Goal: Task Accomplishment & Management: Complete application form

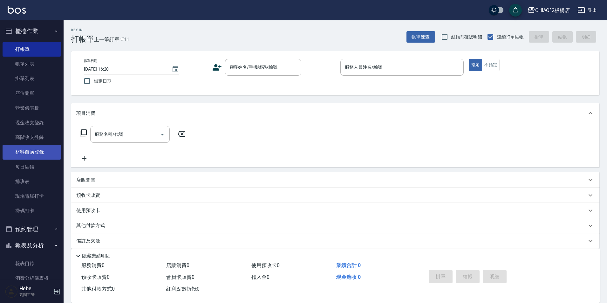
click at [24, 154] on link "材料自購登錄" at bounding box center [32, 152] width 58 height 15
click at [24, 152] on link "材料自購登錄" at bounding box center [32, 152] width 58 height 15
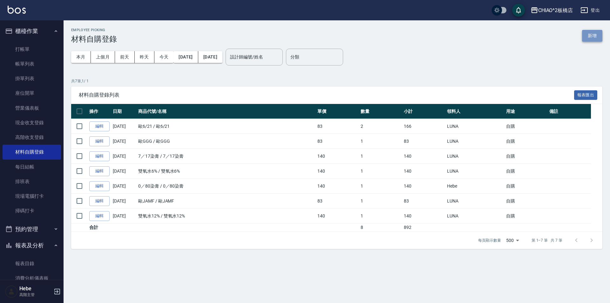
click at [588, 35] on button "新增" at bounding box center [592, 36] width 20 height 12
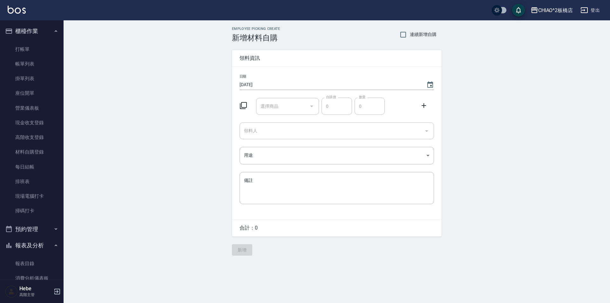
click at [244, 108] on icon at bounding box center [244, 106] width 8 height 8
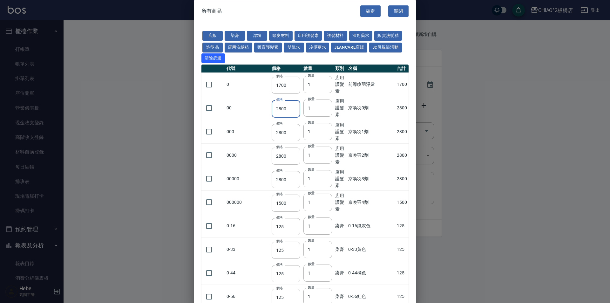
click at [294, 104] on input "2800" at bounding box center [286, 108] width 29 height 17
click at [441, 80] on div at bounding box center [305, 151] width 610 height 303
click at [392, 13] on button "關閉" at bounding box center [398, 11] width 20 height 12
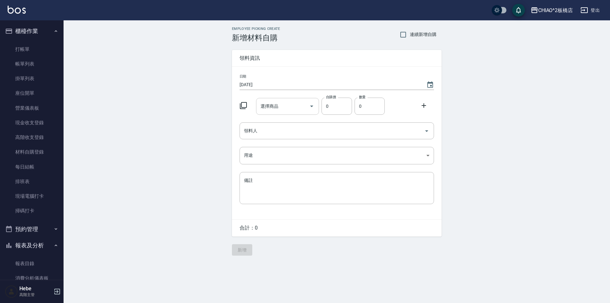
click at [290, 106] on input "選擇商品" at bounding box center [283, 106] width 48 height 11
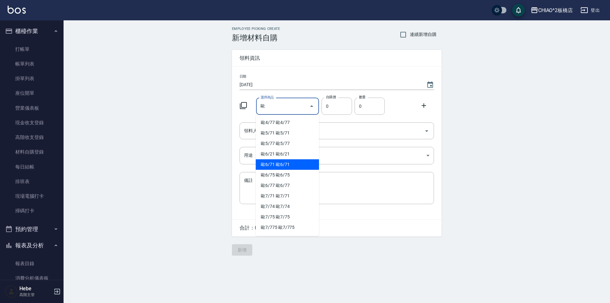
click at [269, 163] on li "歐6/71 歐6/71" at bounding box center [287, 164] width 63 height 10
type input "歐6/71"
type input "83"
type input "1"
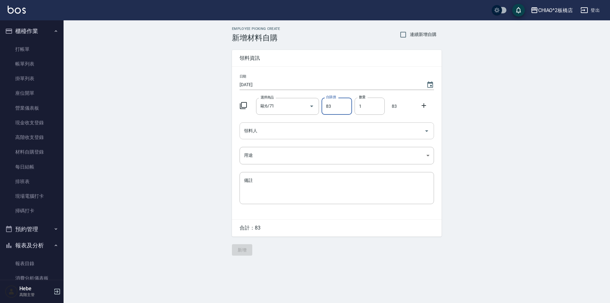
click at [269, 130] on input "領料人" at bounding box center [332, 130] width 179 height 11
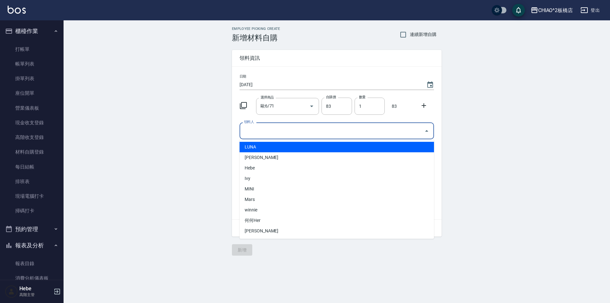
click at [264, 149] on li "LUNA" at bounding box center [337, 147] width 195 height 10
type input "LUNA"
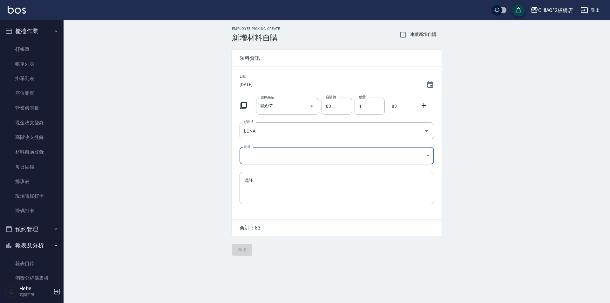
click at [263, 155] on body "CHIAO^2板橋店 登出 櫃檯作業 打帳單 帳單列表 掛單列表 座位開單 營業儀表板 現金收支登錄 高階收支登錄 材料自購登錄 每日結帳 排班表 現場電腦打…" at bounding box center [305, 151] width 610 height 303
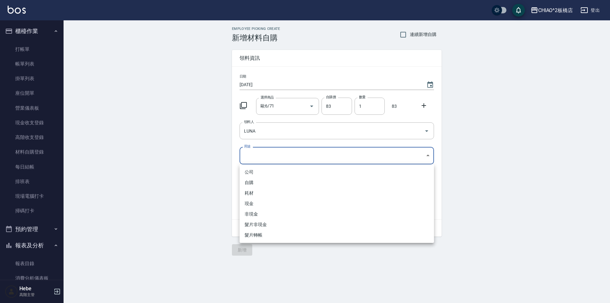
click at [258, 183] on li "自購" at bounding box center [337, 182] width 195 height 10
type input "自購"
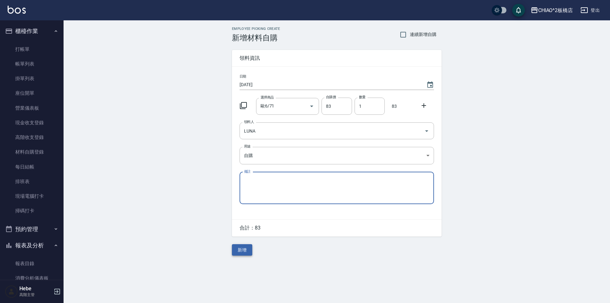
click at [242, 250] on button "新增" at bounding box center [242, 250] width 20 height 12
